Goal: Task Accomplishment & Management: Complete application form

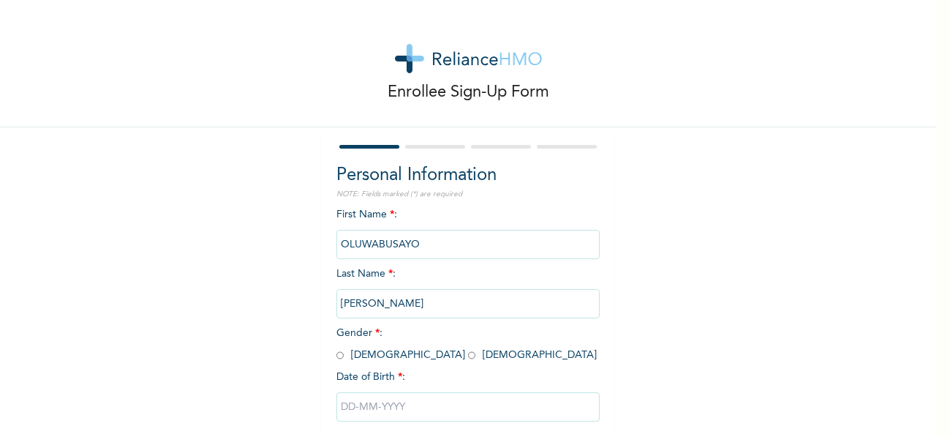
click at [881, 76] on div "Enrollee Sign-Up Form" at bounding box center [468, 63] width 936 height 127
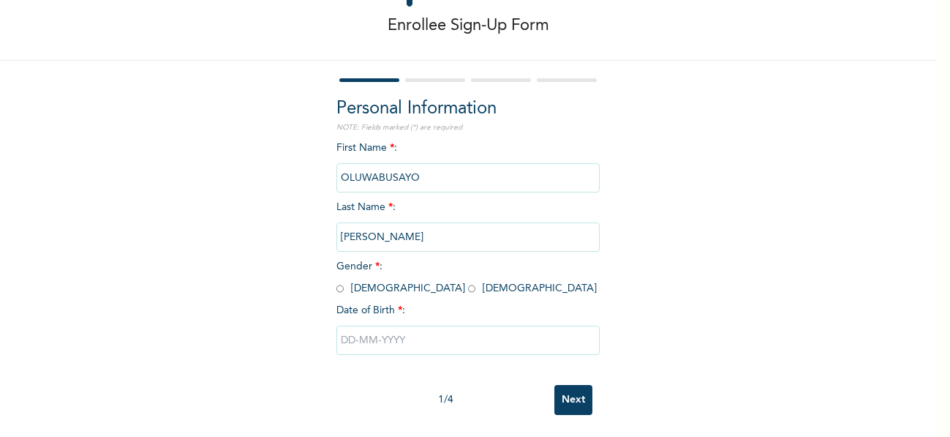
click at [336, 282] on input "radio" at bounding box center [339, 289] width 7 height 14
radio input "true"
click at [361, 328] on input "text" at bounding box center [467, 340] width 263 height 29
select select "8"
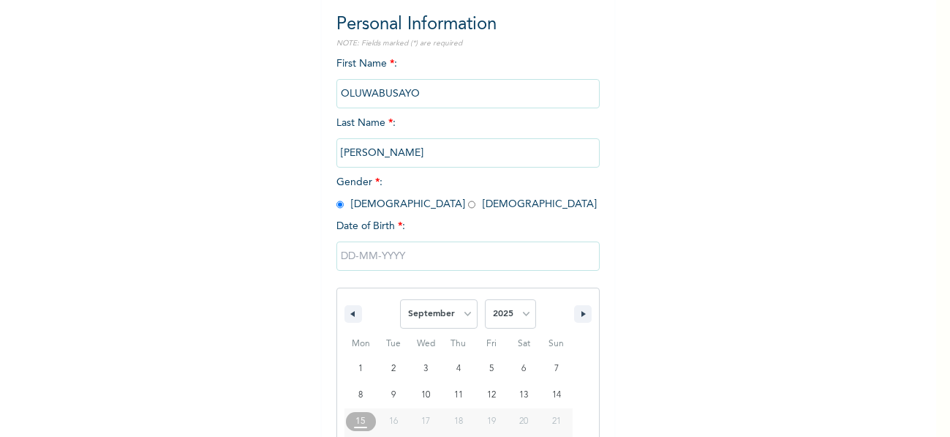
scroll to position [228, 0]
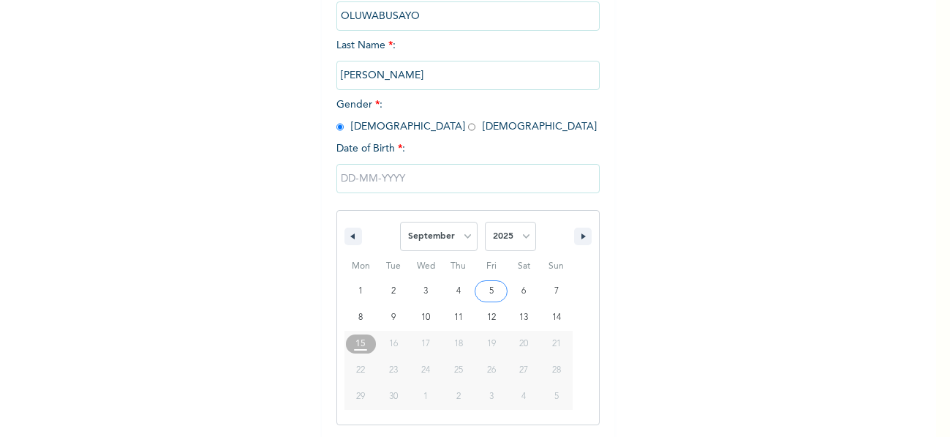
type input "[DATE]"
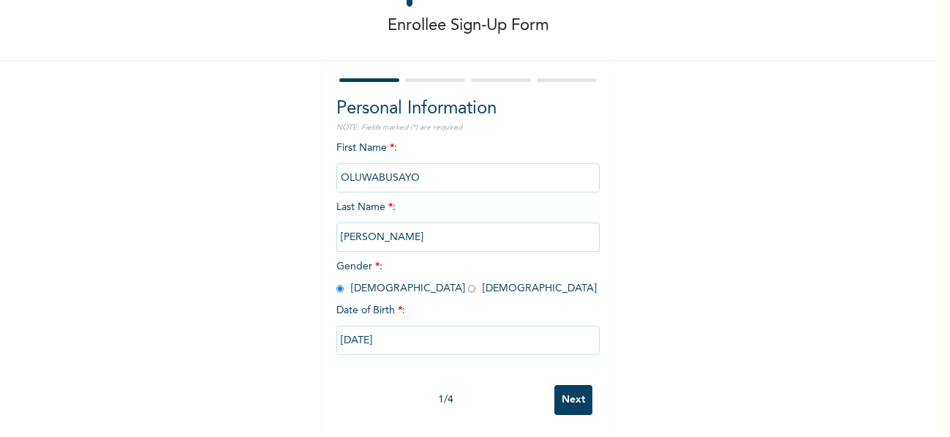
click at [356, 333] on input "[DATE]" at bounding box center [467, 340] width 263 height 29
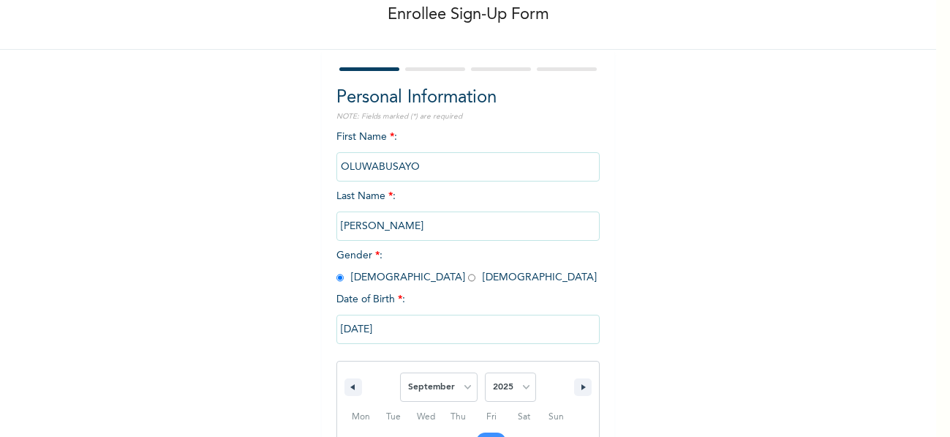
scroll to position [228, 0]
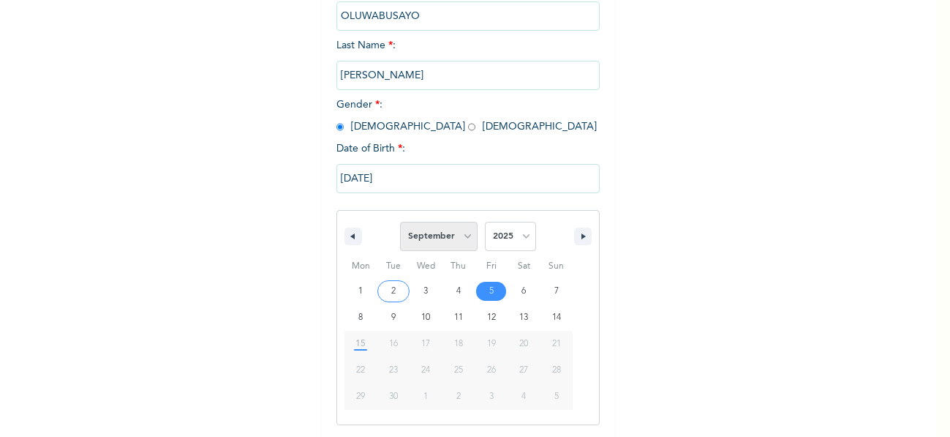
click at [456, 240] on select "January February March April May June July August September October November De…" at bounding box center [439, 236] width 78 height 29
select select "7"
click at [400, 222] on select "January February March April May June July August September October November De…" at bounding box center [439, 236] width 78 height 29
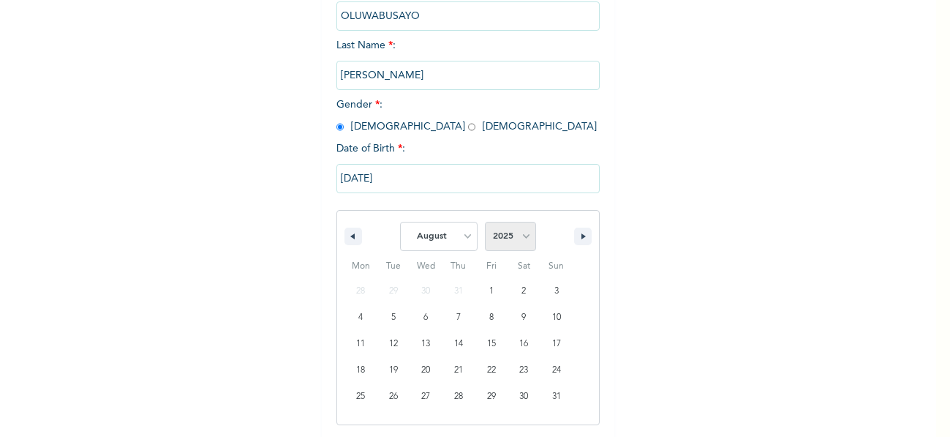
click at [519, 233] on select "2025 2024 2023 2022 2021 2020 2019 2018 2017 2016 2015 2014 2013 2012 2011 2010…" at bounding box center [510, 236] width 51 height 29
select select "1991"
click at [485, 222] on select "2025 2024 2023 2022 2021 2020 2019 2018 2017 2016 2015 2014 2013 2012 2011 2010…" at bounding box center [510, 236] width 51 height 29
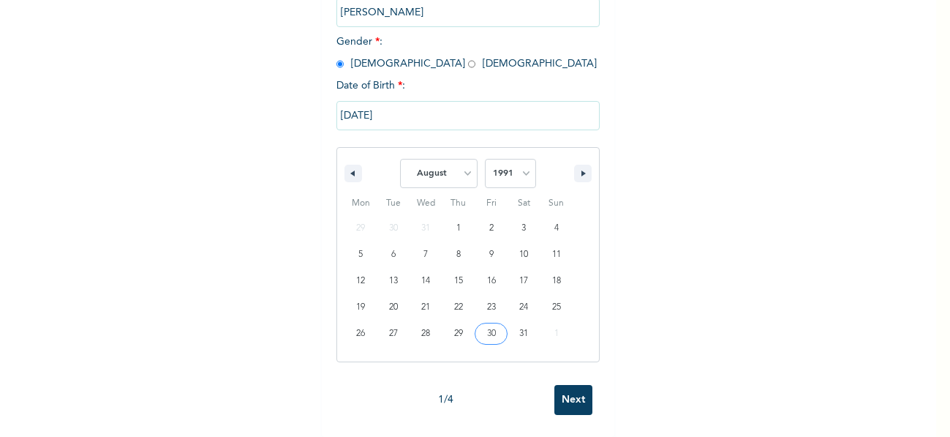
click at [570, 385] on input "Next" at bounding box center [573, 400] width 38 height 30
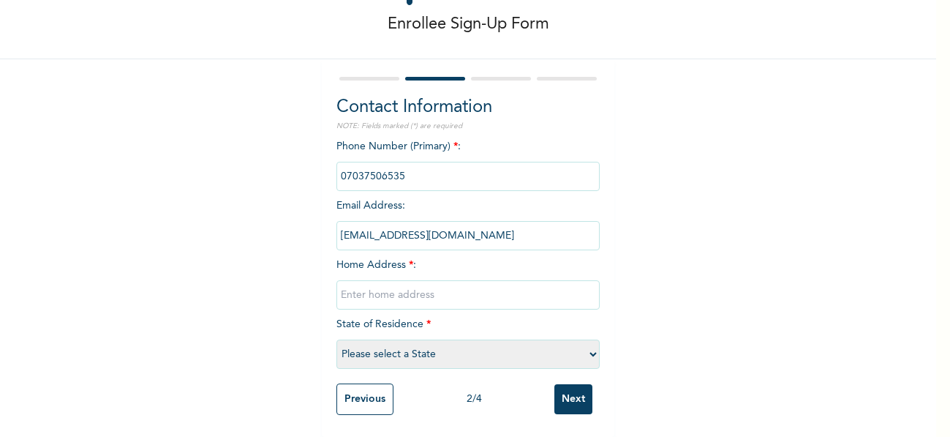
click at [420, 281] on input "text" at bounding box center [467, 294] width 263 height 29
type input "1, bola olat street, golden estate off [GEOGRAPHIC_DATA], ijebu ode"
click at [443, 346] on select "Please select a State [PERSON_NAME] (FCT) [PERSON_NAME] Ibom [GEOGRAPHIC_DATA] …" at bounding box center [467, 353] width 263 height 29
select select "28"
click at [336, 339] on select "Please select a State [PERSON_NAME] (FCT) [PERSON_NAME] Ibom [GEOGRAPHIC_DATA] …" at bounding box center [467, 353] width 263 height 29
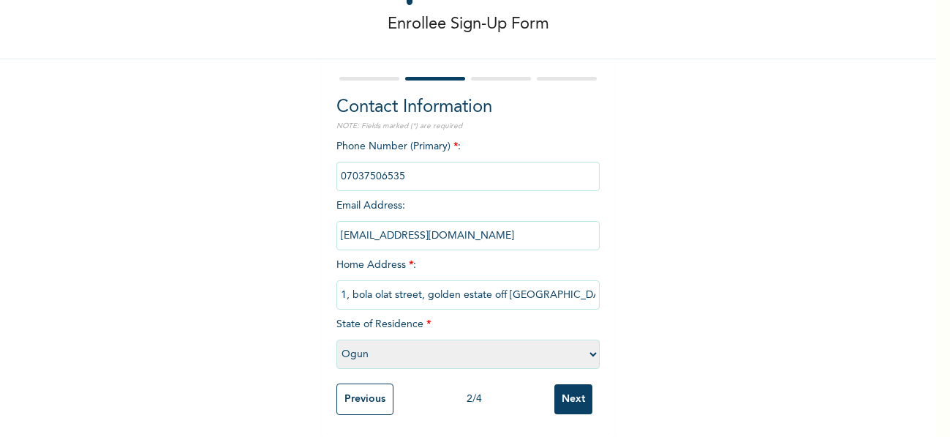
click at [571, 384] on input "Next" at bounding box center [573, 399] width 38 height 30
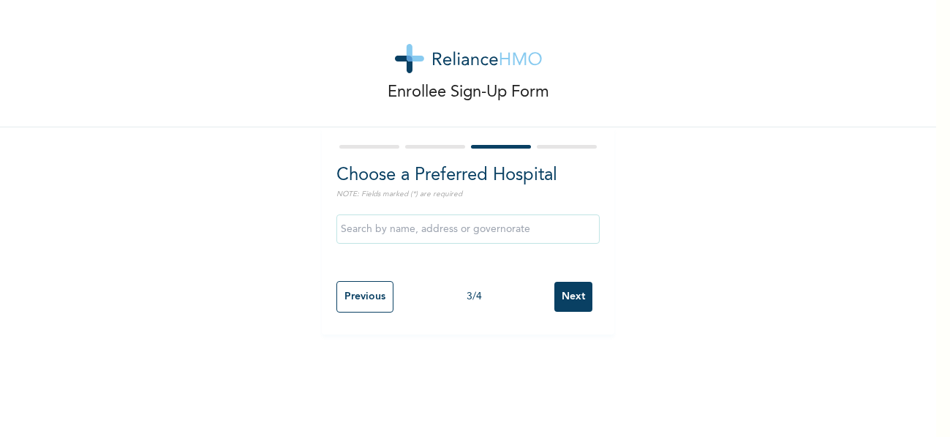
scroll to position [0, 0]
click at [511, 227] on input "text" at bounding box center [467, 228] width 263 height 29
click at [651, 177] on div "Enrollee Sign-Up Form Choose a Preferred Hospital NOTE: Fields marked (*) are r…" at bounding box center [468, 167] width 936 height 334
click at [462, 236] on input "text" at bounding box center [467, 228] width 263 height 29
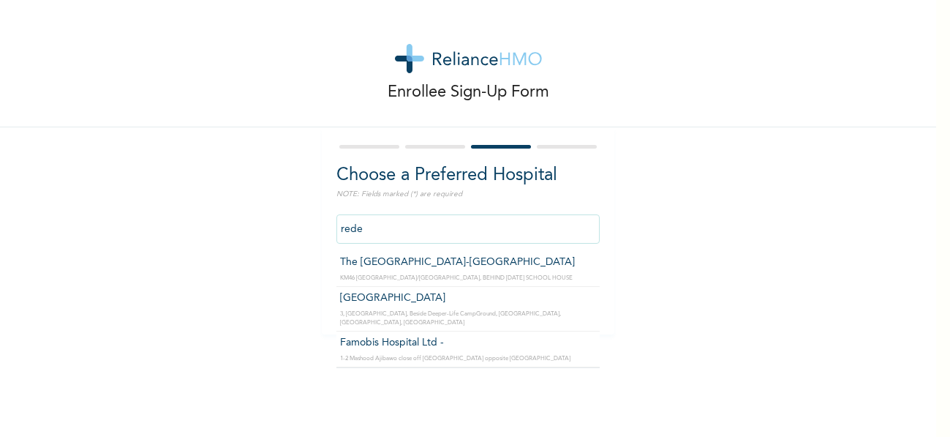
type input "[GEOGRAPHIC_DATA]"
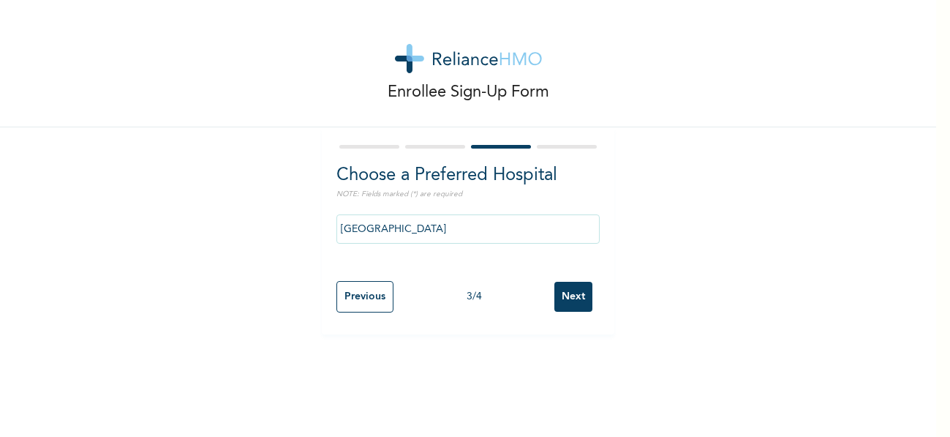
click at [563, 302] on input "Next" at bounding box center [573, 297] width 38 height 30
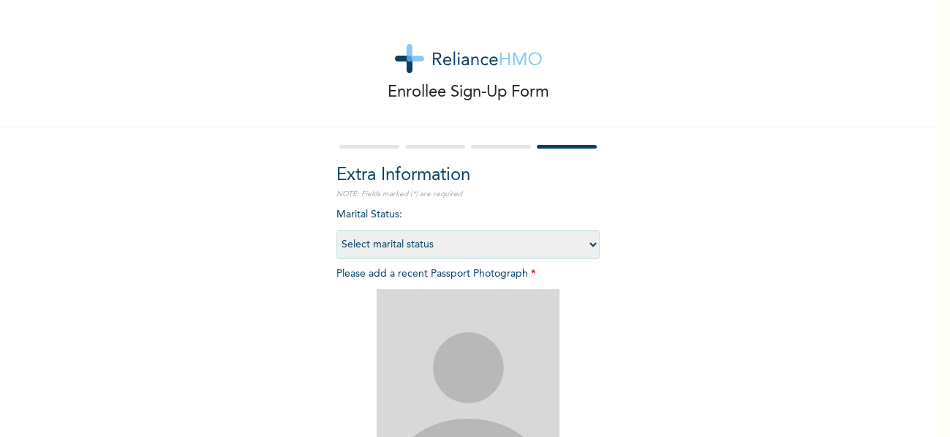
click at [482, 247] on select "Select marital status [DEMOGRAPHIC_DATA] Married [DEMOGRAPHIC_DATA] Widow/[DEMO…" at bounding box center [467, 244] width 263 height 29
select select "1"
click at [336, 230] on select "Select marital status [DEMOGRAPHIC_DATA] Married [DEMOGRAPHIC_DATA] Widow/[DEMO…" at bounding box center [467, 244] width 263 height 29
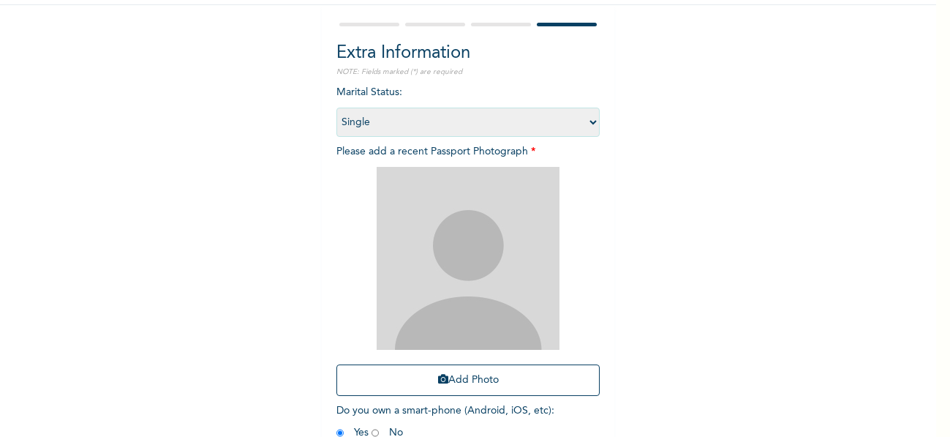
scroll to position [204, 0]
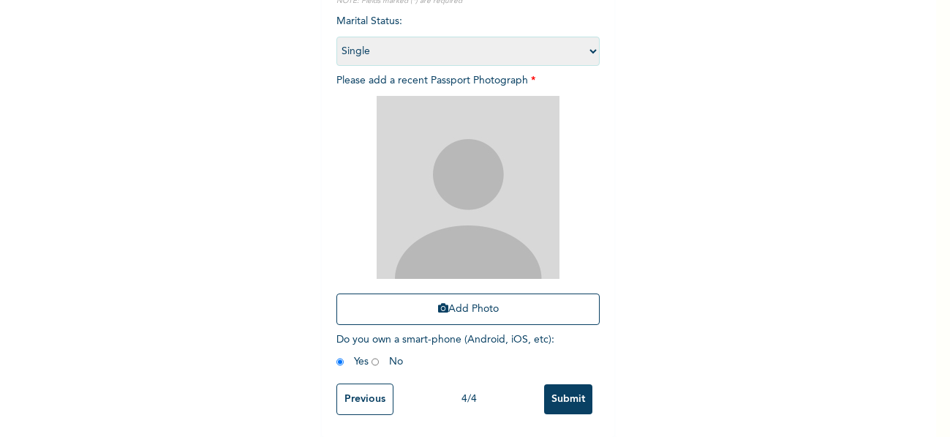
click at [554, 392] on input "Submit" at bounding box center [568, 399] width 48 height 30
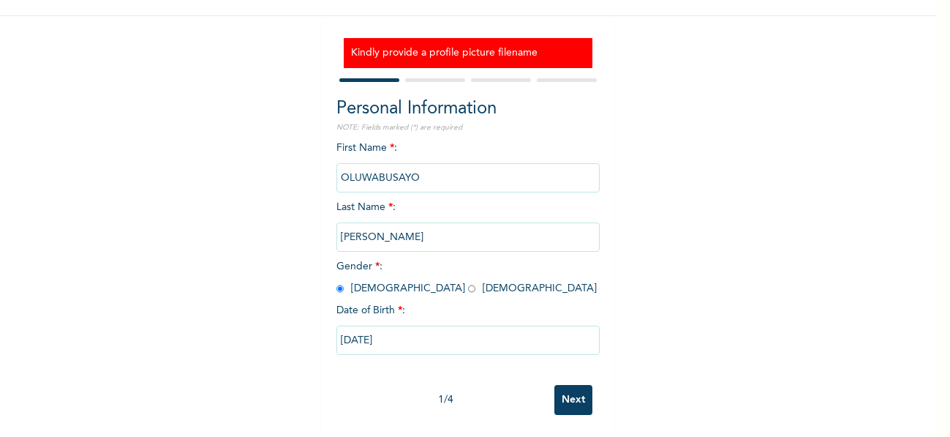
scroll to position [122, 0]
click at [565, 396] on input "Next" at bounding box center [573, 400] width 38 height 30
select select "28"
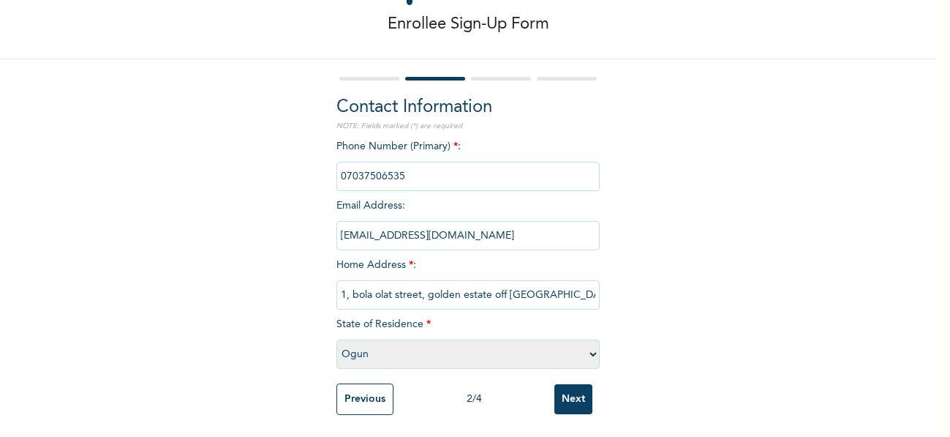
scroll to position [79, 0]
click at [565, 396] on input "Next" at bounding box center [573, 399] width 38 height 30
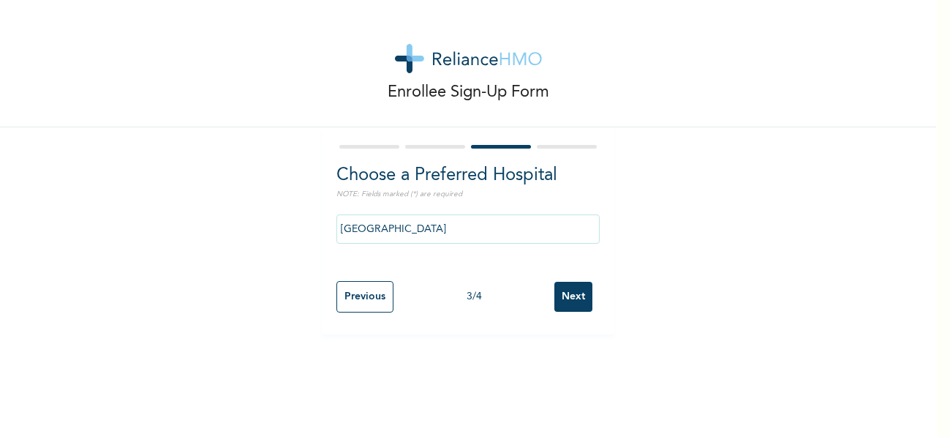
scroll to position [0, 0]
click at [568, 304] on input "Next" at bounding box center [573, 297] width 38 height 30
select select "1"
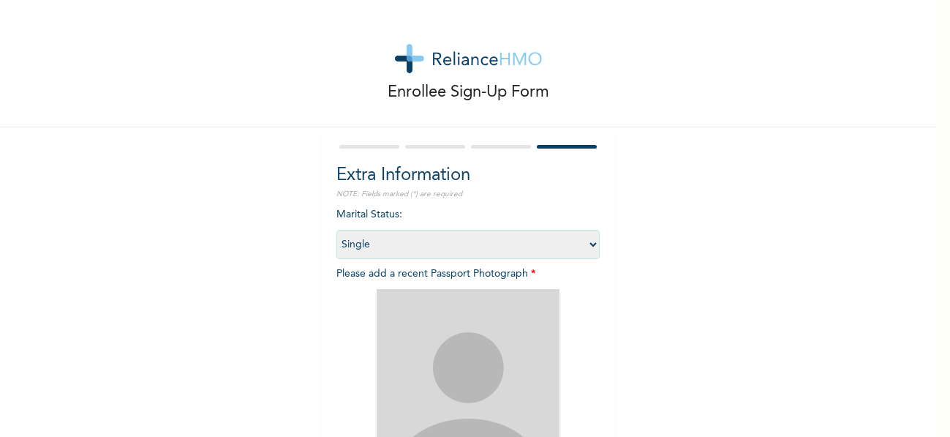
scroll to position [122, 0]
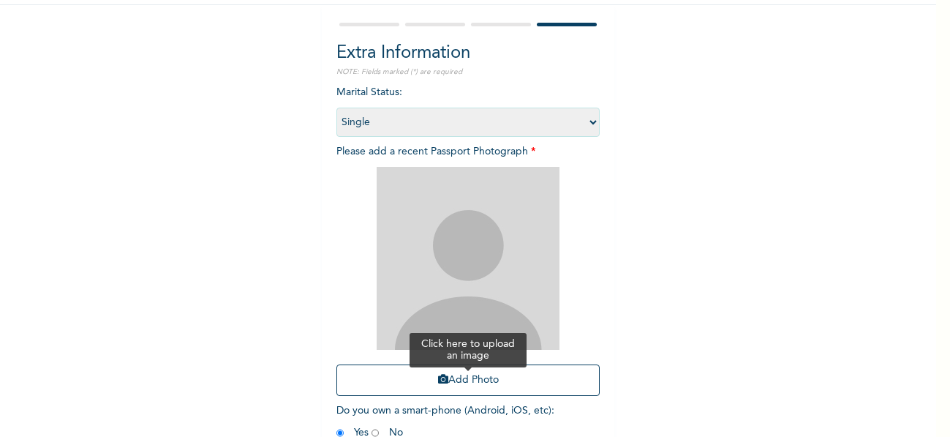
click at [459, 376] on button "Add Photo" at bounding box center [467, 379] width 263 height 31
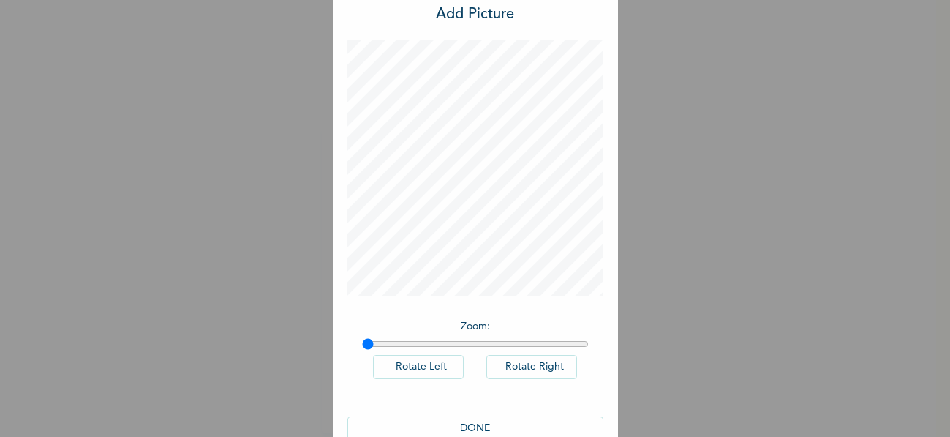
scroll to position [74, 0]
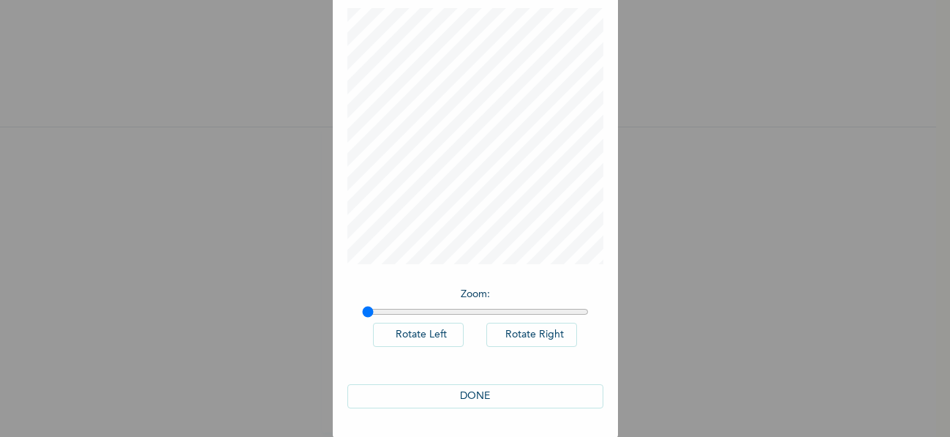
click at [473, 386] on button "DONE" at bounding box center [475, 396] width 256 height 24
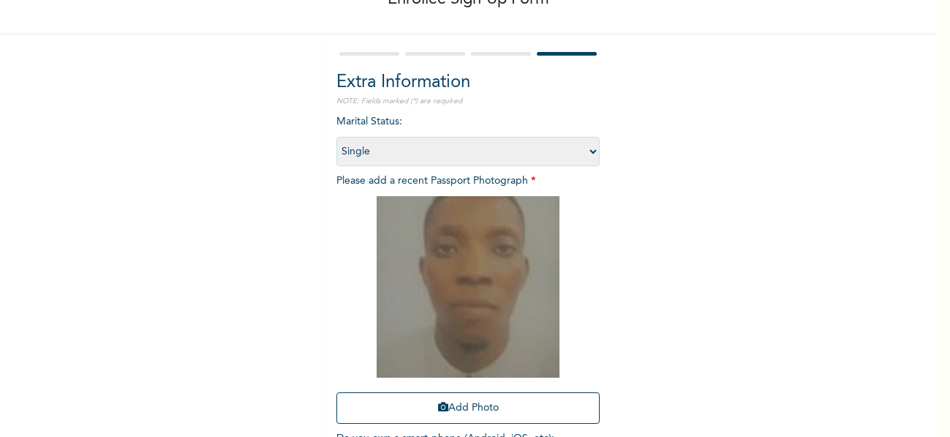
scroll to position [203, 0]
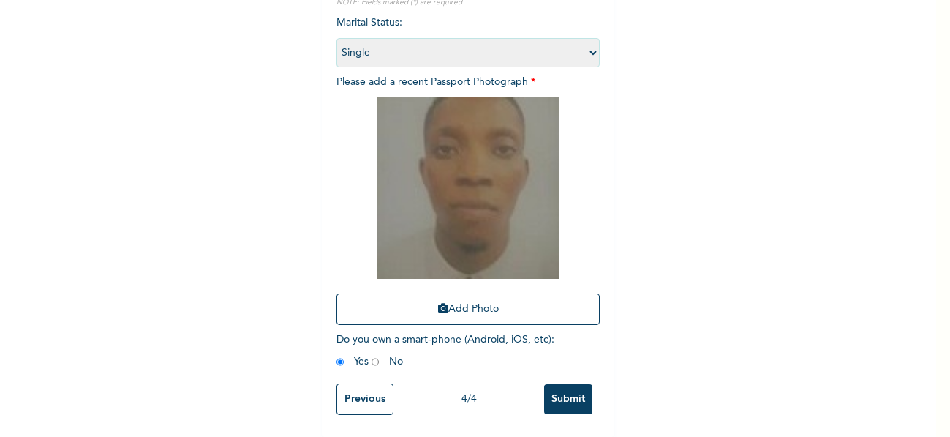
click at [563, 386] on input "Submit" at bounding box center [568, 399] width 48 height 30
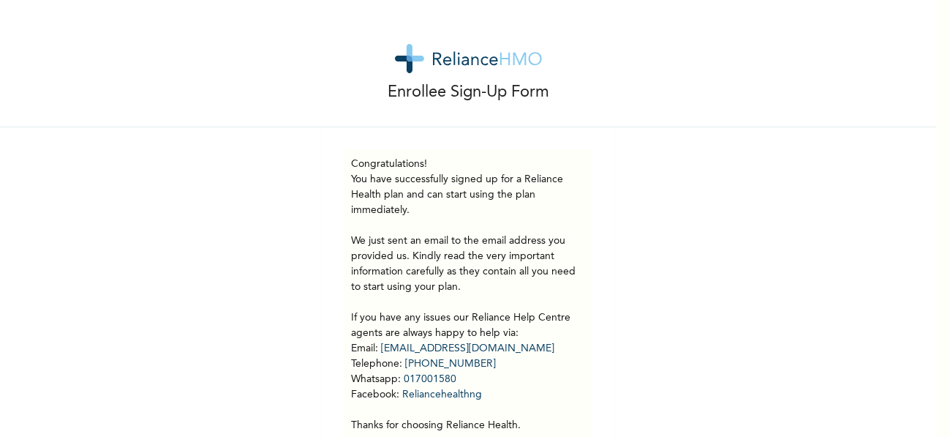
scroll to position [67, 0]
